Goal: Navigation & Orientation: Find specific page/section

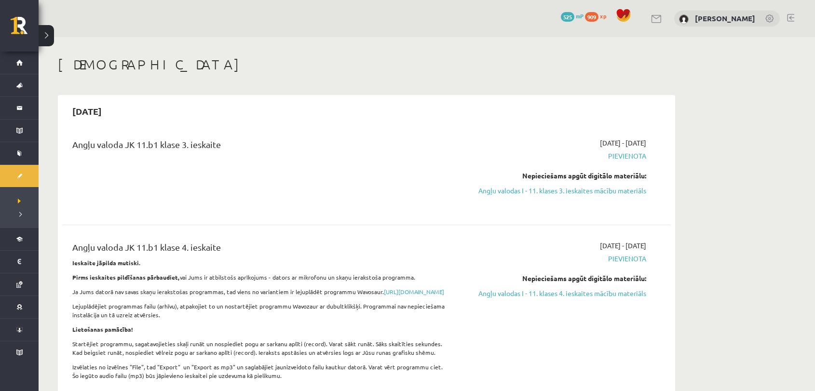
scroll to position [1775, 0]
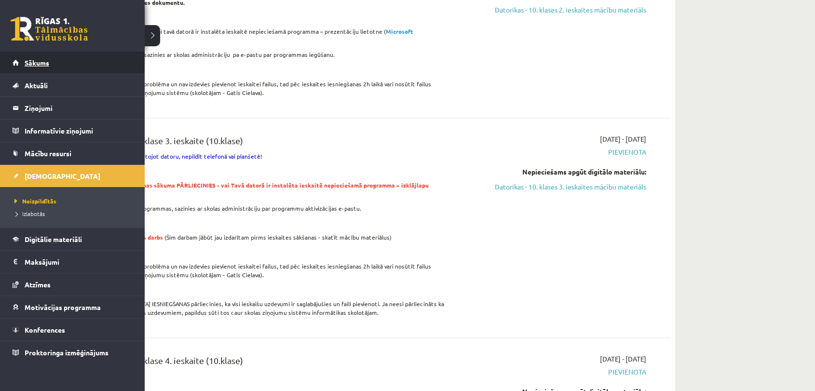
click at [18, 59] on link "Sākums" at bounding box center [73, 63] width 120 height 22
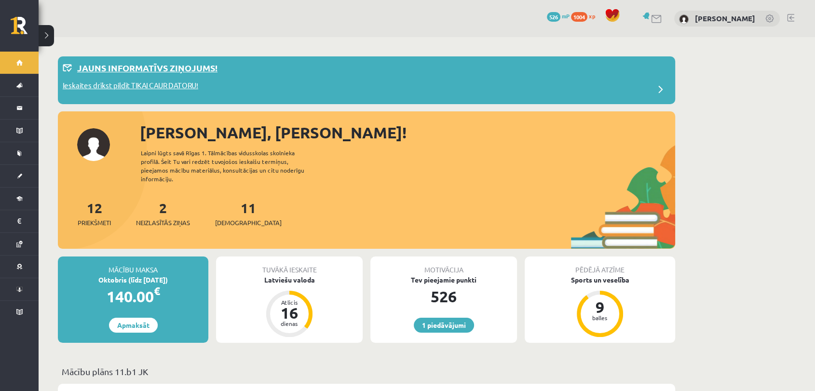
click at [606, 82] on div "Ieskaites drīkst pildīt TIKAI CAUR DATORU!" at bounding box center [366, 89] width 607 height 19
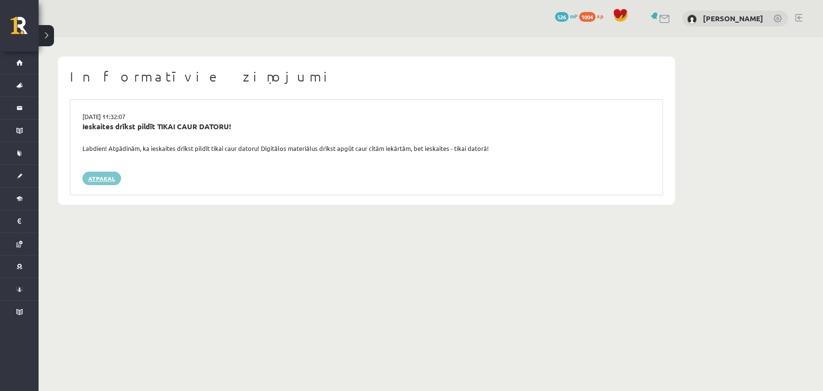
click at [95, 178] on link "Atpakaļ" at bounding box center [101, 178] width 39 height 13
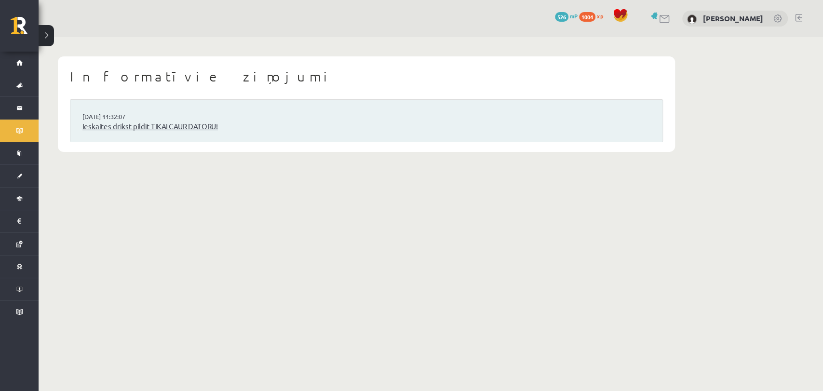
click at [163, 131] on link "Ieskaites drīkst pildīt TIKAI CAUR DATORU!" at bounding box center [366, 126] width 568 height 11
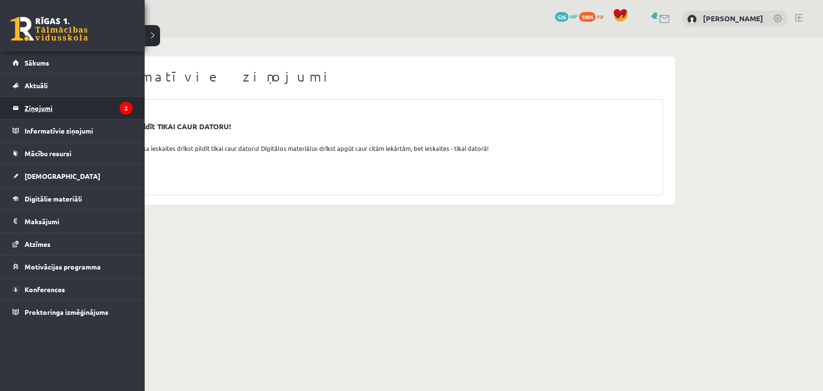
click at [42, 104] on legend "Ziņojumi 2" at bounding box center [79, 108] width 108 height 22
